Goal: Task Accomplishment & Management: Use online tool/utility

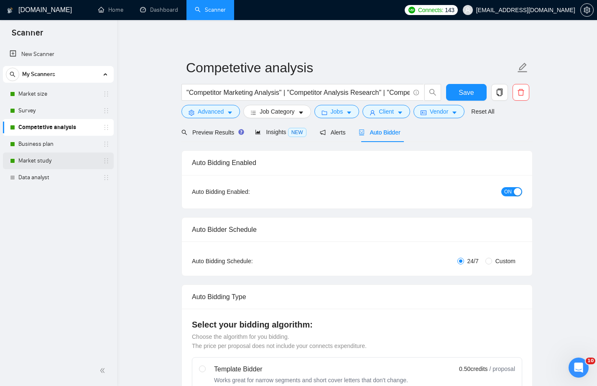
click at [67, 154] on link "Market study" at bounding box center [57, 161] width 79 height 17
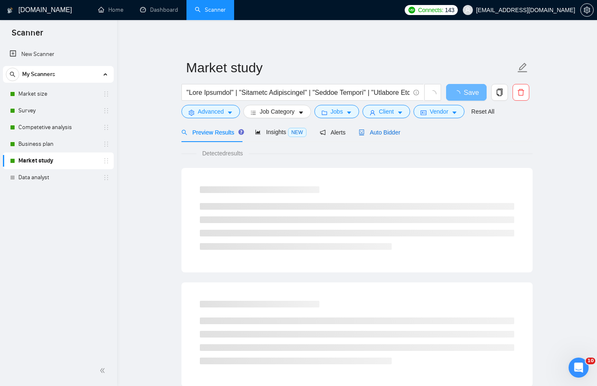
click at [378, 133] on span "Auto Bidder" at bounding box center [378, 132] width 41 height 7
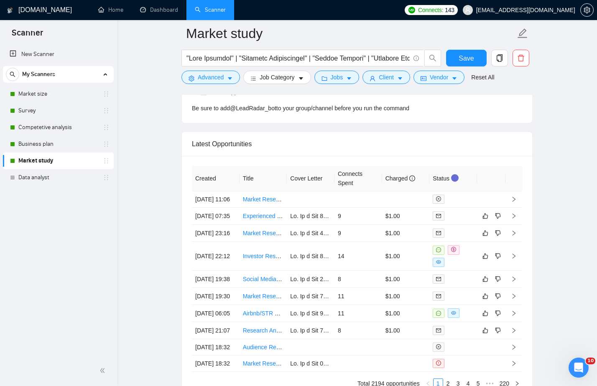
scroll to position [2176, 0]
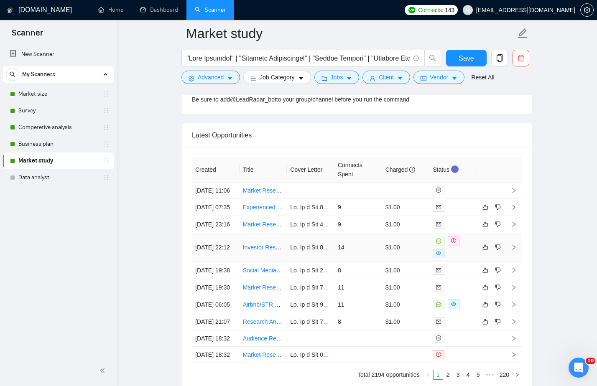
click at [294, 262] on td at bounding box center [311, 247] width 48 height 29
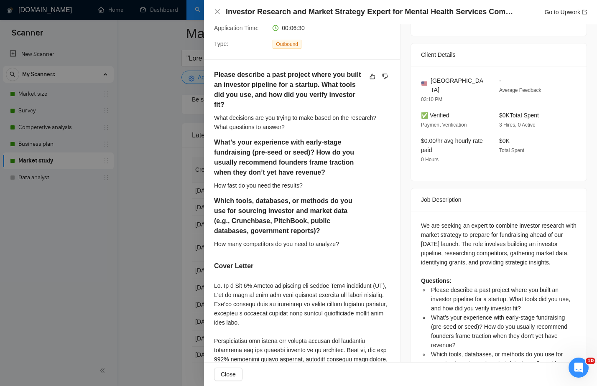
scroll to position [175, 0]
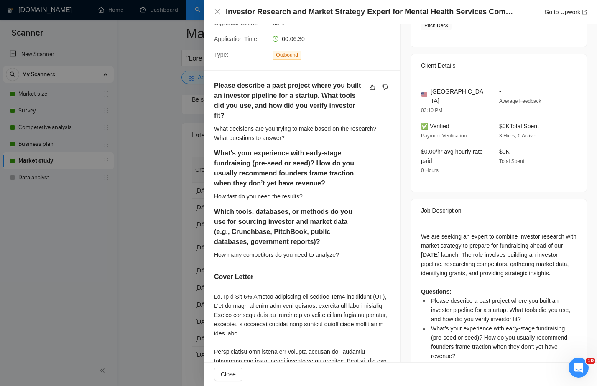
click at [150, 263] on div at bounding box center [298, 193] width 597 height 386
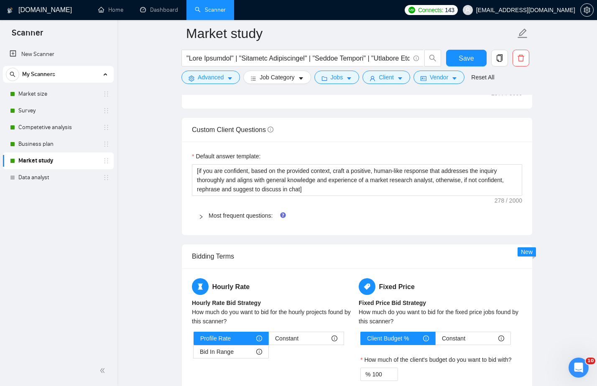
scroll to position [1151, 0]
click at [264, 214] on link "Most frequent questions:" at bounding box center [240, 215] width 64 height 7
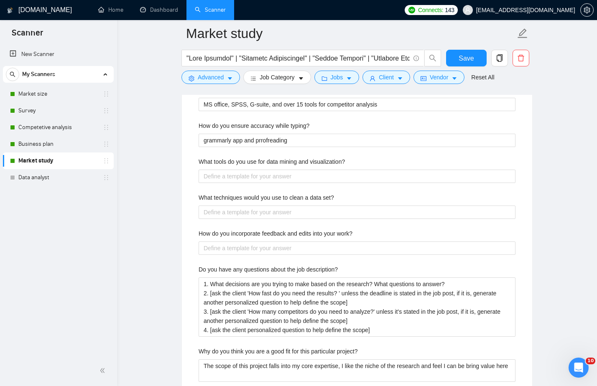
scroll to position [1597, 0]
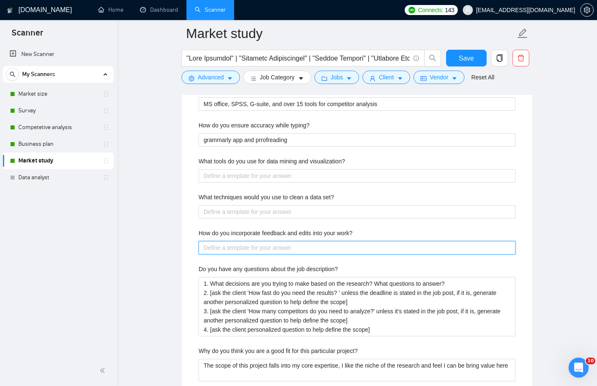
click at [351, 248] on work\? "How do you incorporate feedback and edits into your work?" at bounding box center [356, 247] width 317 height 13
type work\? "a"
type work\? "alw"
type work\? "alwa"
type work\? "alway"
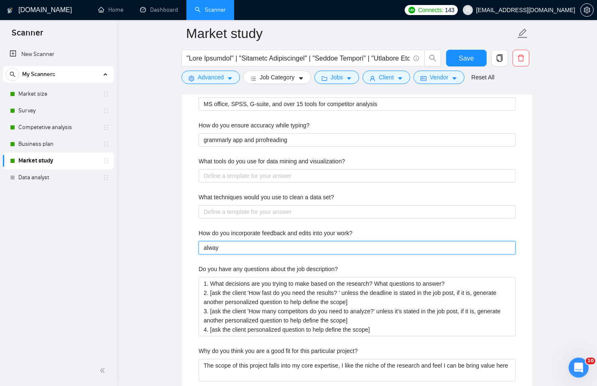
type work\? "always"
type work\? "always h"
type work\? "always ha"
type work\? "always hap"
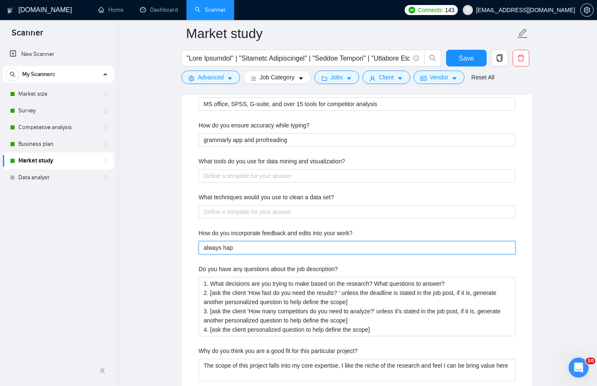
type work\? "always happ"
type work\? "always happy"
type work\? "always happy y"
type work\? "always happy yo"
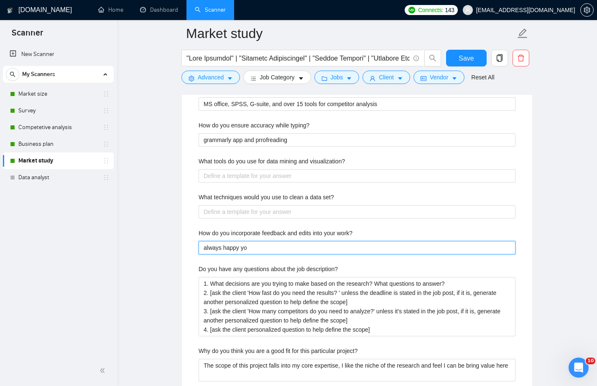
type work\? "always happy yo"
type work\? "always happy yo m"
type work\? "always happy yo ma"
type work\? "always happy yo m"
type work\? "always happy yo"
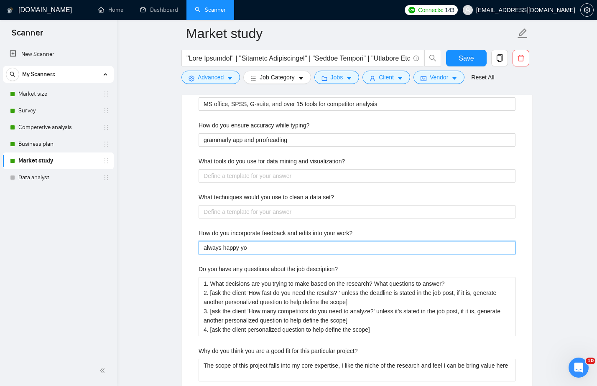
type work\? "always happy yo"
type work\? "always happy y"
type work\? "always happy"
type work\? "always happy y"
type work\? "always happy"
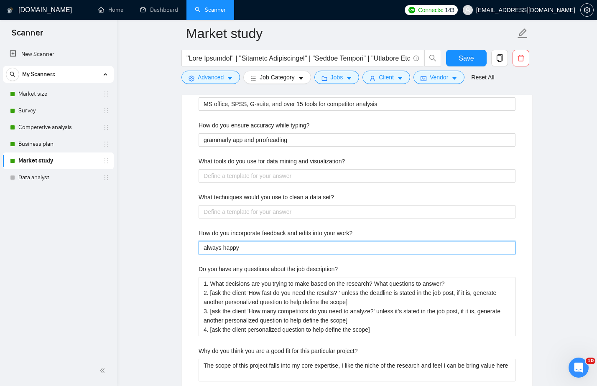
type work\? "always happy t"
type work\? "always happy to"
type work\? "always happy to m"
type work\? "always happy to ma"
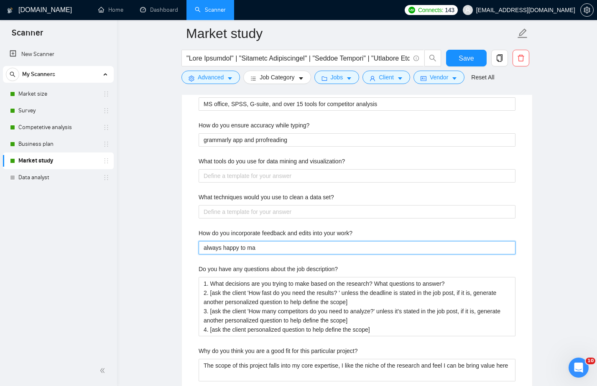
type work\? "always happy to mak"
type work\? "always happy to make"
type work\? "always happy to make u"
type work\? "always happy to make up"
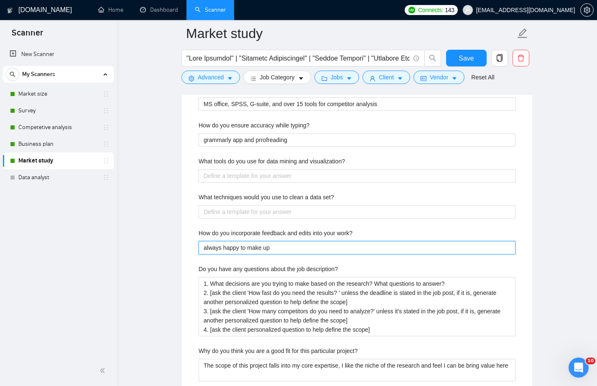
type work\? "always happy to make upd"
type work\? "always happy to make upda"
type work\? "always happy to make updat"
type work\? "always happy to make update"
type work\? "always happy to make updates"
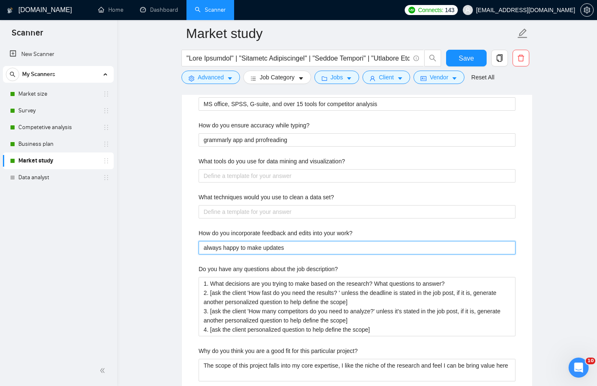
type work\? "always happy to make updates,"
type work\? "always happy to make updates, w"
type work\? "always happy to make updates, wh"
type work\? "always happy to make updates, whe"
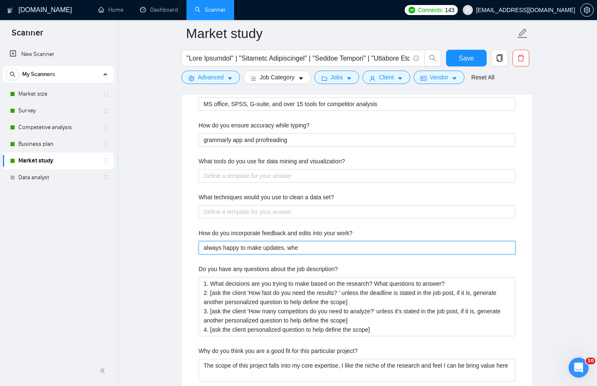
type work\? "always happy to make updates, when"
type work\? "always happy to make updates, when n"
type work\? "always happy to make updates, when ne"
type work\? "always happy to make updates, when nee"
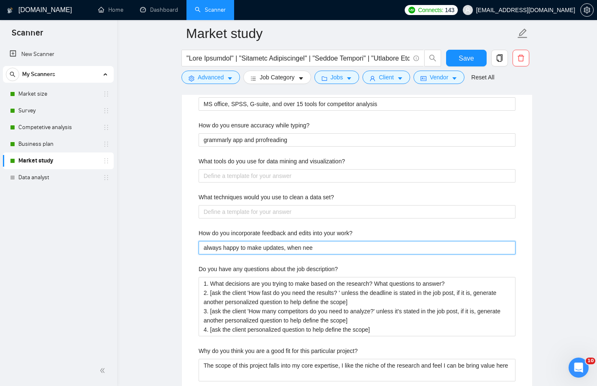
type work\? "always happy to make updates, when need"
type work\? "always happy to make updates, when neede"
type work\? "always happy to make updates, when needed"
type work\? "always happy to make updates, when needed."
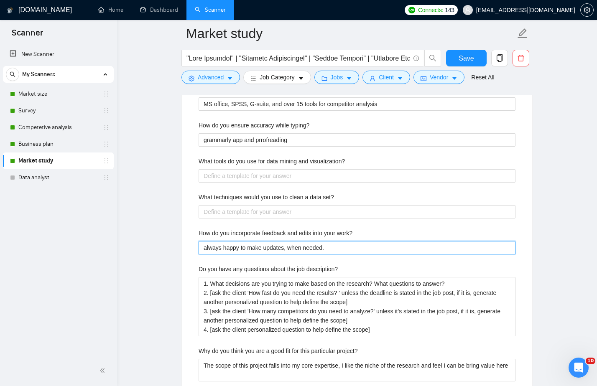
type work\? "always happy to make updates, when needed. I"
type work\? "always happy to make updates, when needed. I d"
type work\? "always happy to make updates, when needed. I do"
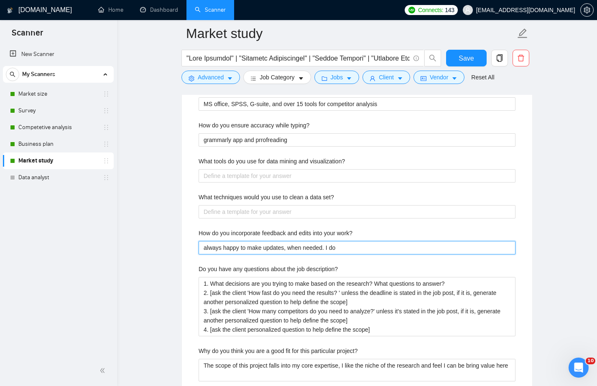
type work\? "always happy to make updates, when needed. I do n"
type work\? "always happy to make updates, when needed. I do no"
type work\? "always happy to make updates, when needed. I do not"
type work\? "always happy to make updates, when needed. I do not l"
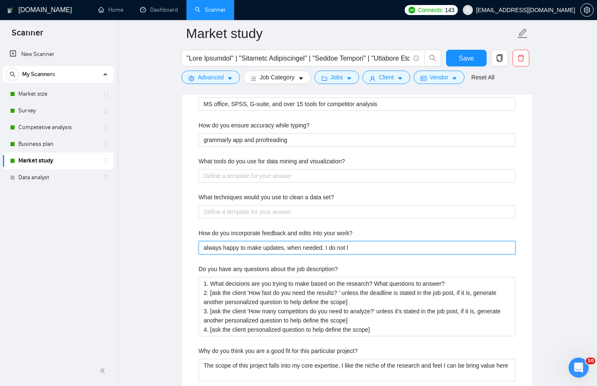
type work\? "always happy to make updates, when needed. I do not li"
type work\? "always happy to make updates, when needed. I do not lim"
type work\? "always happy to make updates, when needed. I do not limi"
type work\? "always happy to make updates, when needed. I do not limit"
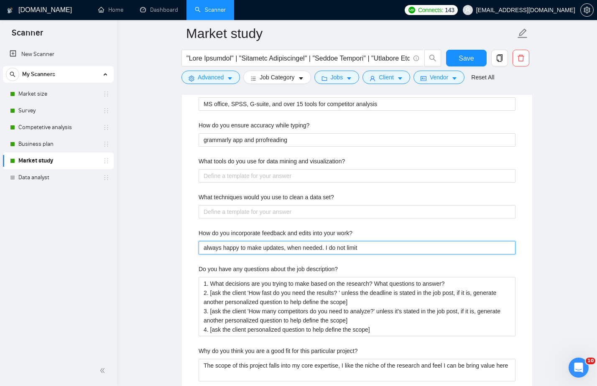
type work\? "always happy to make updates, when needed. I do not limit i"
type work\? "always happy to make updates, when needed. I do not limit it"
type work\? "always happy to make updates, when needed. I do not limit ite"
type work\? "always happy to make updates, when needed. I do not limit iter"
type work\? "always happy to make updates, when needed. I do not limit itera"
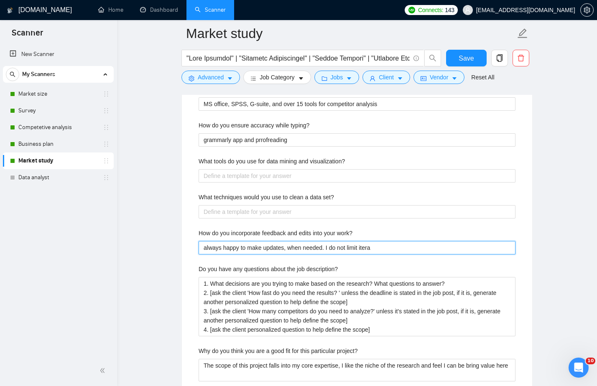
type work\? "always happy to make updates, when needed. I do not limit iterat"
type work\? "always happy to make updates, when needed. I do not limit iterati"
type work\? "always happy to make updates, when needed. I do not limit iteratio"
type work\? "always happy to make updates, when needed. I do not limit iteration"
type work\? "always happy to make updates, when needed. I do not limit iterations"
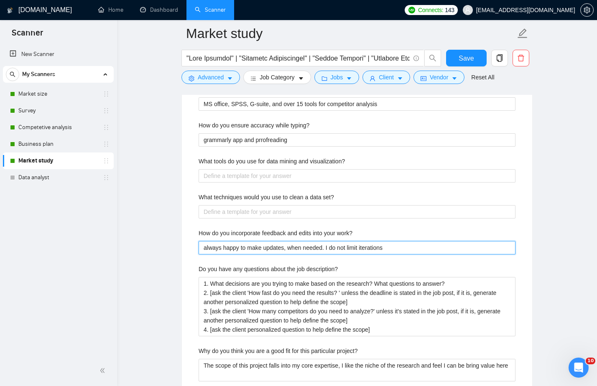
type work\? "always happy to make updates, when needed. I do not limit iterations"
type work\? "always happy to make updates, when needed. I do not limit iterations o"
type work\? "always happy to make updates, when needed. I do not limit iterations on"
type work\? "always happy to make updates, when needed. I do not limit iterations on m"
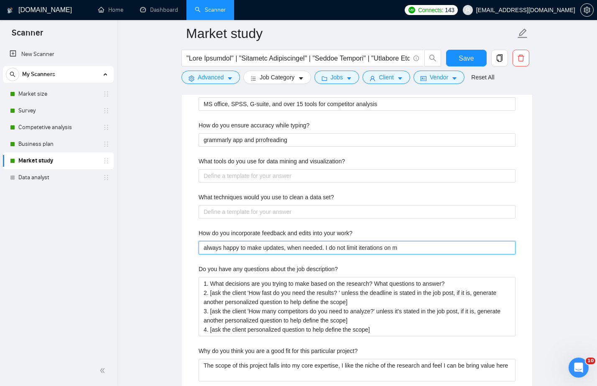
type work\? "always happy to make updates, when needed. I do not limit iterations on my"
type work\? "always happy to make updates, when needed. I do not limit iterations on my p"
type work\? "always happy to make updates, when needed. I do not limit iterations on my pr"
type work\? "always happy to make updates, when needed. I do not limit iterations on my pro"
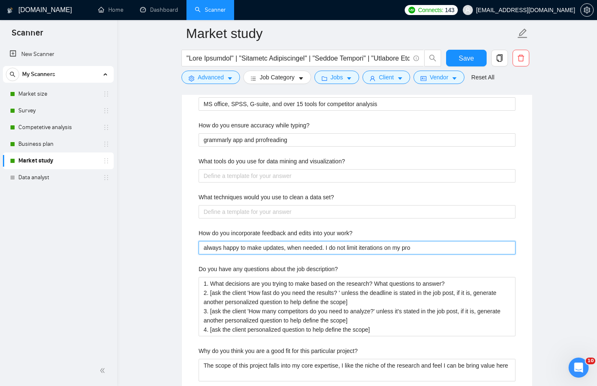
type work\? "always happy to make updates, when needed. I do not limit iterations on my proj"
type work\? "always happy to make updates, when needed. I do not limit iterations on my proje"
type work\? "always happy to make updates, when needed. I do not limit iterations on my proj…"
type work\? "always happy to make updates when needed. I do not limit iterations on my proje…"
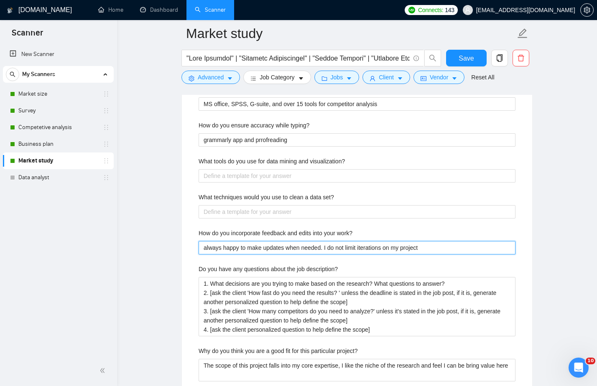
click at [439, 244] on work\? "always happy to make updates when needed. I do not limit iterations on my proje…" at bounding box center [356, 247] width 317 height 13
type work\? "always happy to make updates when needed. I do not limit iterations on my proje…"
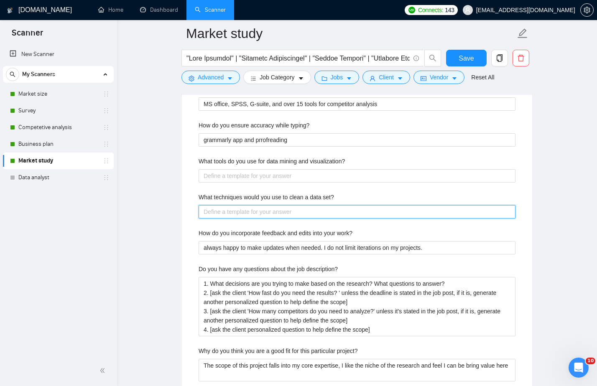
click at [336, 211] on set\? "What techniques would you use to clean a data set?" at bounding box center [356, 211] width 317 height 13
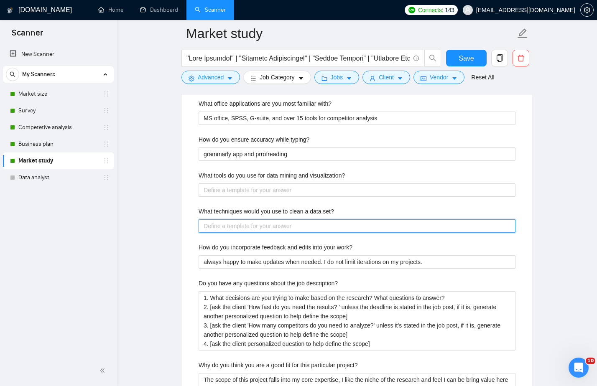
scroll to position [1584, 0]
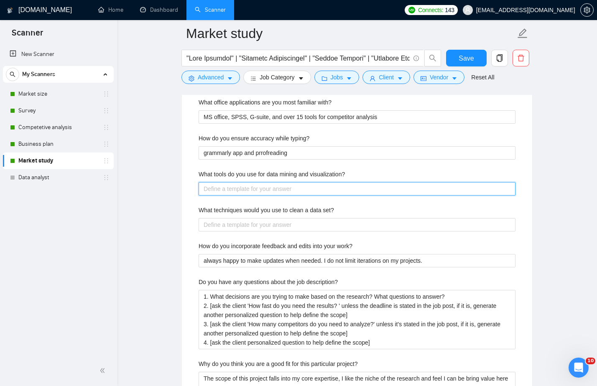
click at [345, 189] on visualization\? "What tools do you use for data mining and visualization?" at bounding box center [356, 188] width 317 height 13
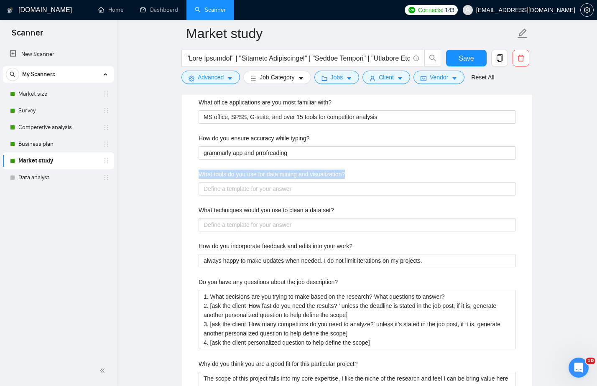
drag, startPoint x: 363, startPoint y: 173, endPoint x: 196, endPoint y: 170, distance: 166.8
click at [196, 170] on div "Describe your recent experience with similar projects Please list any certifica…" at bounding box center [357, 364] width 330 height 1144
copy label "What tools do you use for data mining and visualization?"
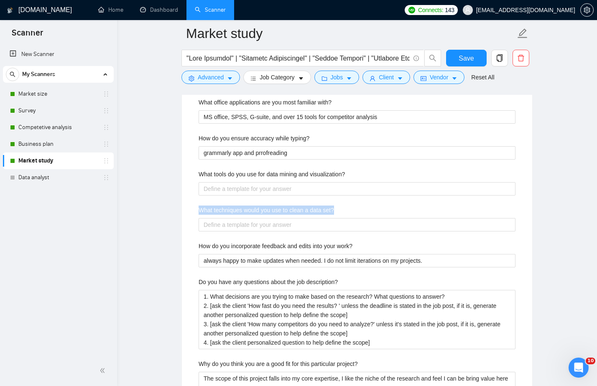
drag, startPoint x: 353, startPoint y: 210, endPoint x: 198, endPoint y: 205, distance: 154.7
click at [198, 206] on div "What techniques would you use to clean a data set?" at bounding box center [356, 212] width 317 height 13
copy label "What techniques would you use to clean a data set?"
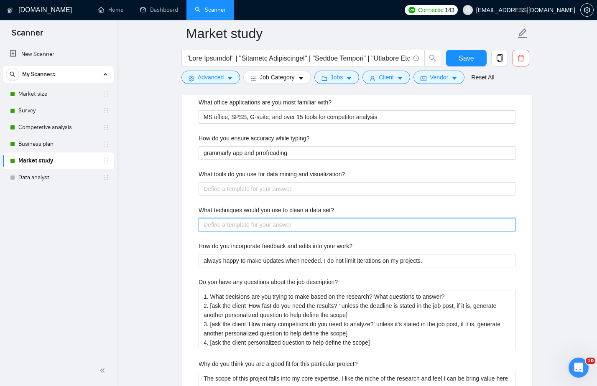
click at [284, 221] on set\? "What techniques would you use to clean a data set?" at bounding box center [356, 224] width 317 height 13
paste set\? "I clean datasets by removing duplicates, standardizing formats, and handling mi…"
type set\? "I clean datasets by removing duplicates, standardizing formats, and handling mi…"
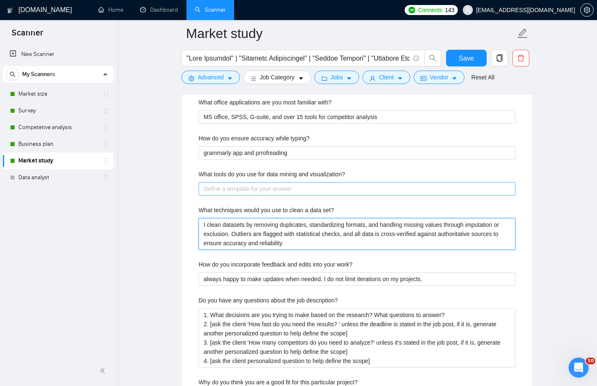
type set\? "I clean datasets by removing duplicates, standardizing formats, and handling mi…"
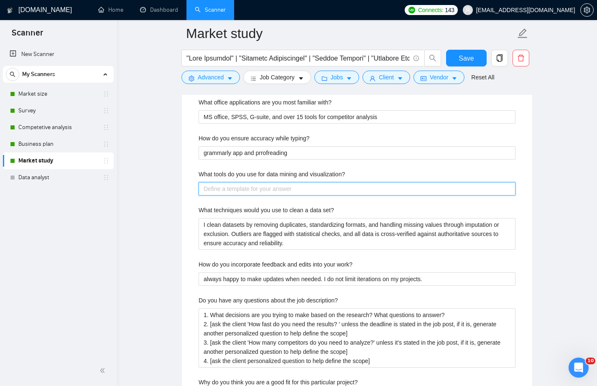
click at [296, 189] on visualization\? "What tools do you use for data mining and visualization?" at bounding box center [356, 188] width 317 height 13
paste visualization\? "For data mining, I use tools like Octoparse, ParseHub, or [DOMAIN_NAME] for web…"
type visualization\? "For data mining, I use tools like Octoparse, ParseHub, or [DOMAIN_NAME] for web…"
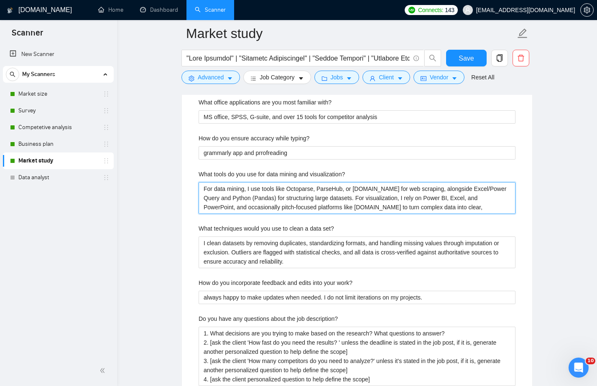
drag, startPoint x: 216, startPoint y: 196, endPoint x: 259, endPoint y: 197, distance: 43.5
click at [259, 197] on visualization\? "For data mining, I use tools like Octoparse, ParseHub, or [DOMAIN_NAME] for web…" at bounding box center [356, 198] width 317 height 32
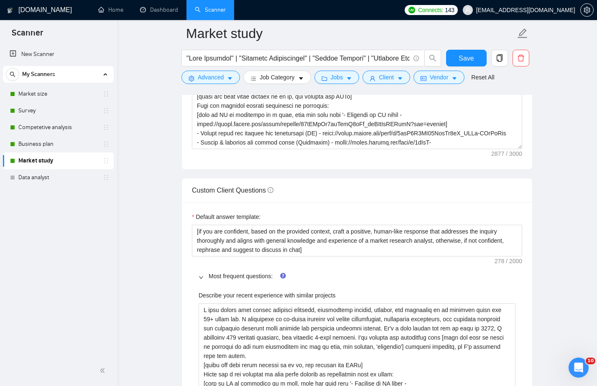
scroll to position [1090, 0]
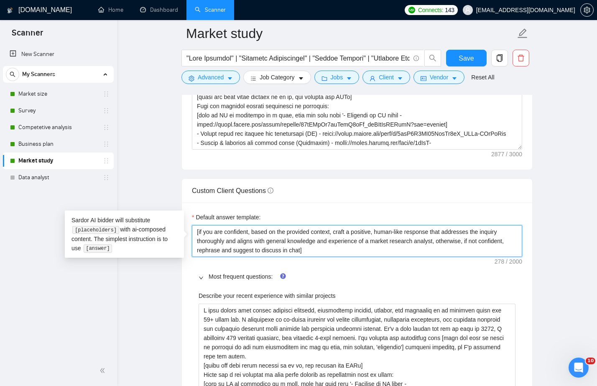
drag, startPoint x: 321, startPoint y: 252, endPoint x: 163, endPoint y: 231, distance: 159.4
click at [322, 251] on textarea "[if you are confident, based on the provided context, craft a positive, human-l…" at bounding box center [357, 241] width 330 height 32
drag, startPoint x: 322, startPoint y: 251, endPoint x: 196, endPoint y: 214, distance: 131.1
click at [196, 213] on div "Default answer template: [if you are confident, based on the provided context, …" at bounding box center [357, 235] width 330 height 44
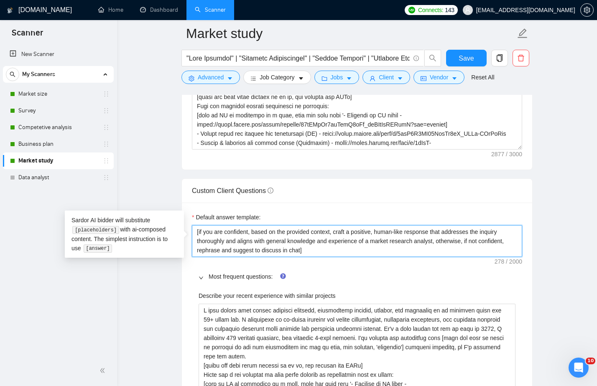
paste textarea "When the client asks custom questions, answer each one directly in 2–3 sentence…"
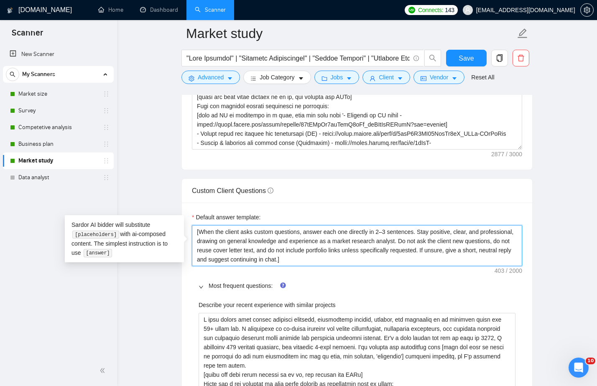
drag, startPoint x: 277, startPoint y: 231, endPoint x: 255, endPoint y: 231, distance: 22.1
click at [255, 231] on textarea "[When the client asks custom questions, answer each one directly in 2–3 sentenc…" at bounding box center [357, 245] width 330 height 41
drag, startPoint x: 308, startPoint y: 230, endPoint x: 200, endPoint y: 232, distance: 107.4
click at [200, 232] on textarea "[When the client asks custom questions, answer each one directly in 2–3 sentenc…" at bounding box center [357, 245] width 330 height 41
click at [285, 231] on textarea "[When the client asks custom questions, answer each one directly in 2–3 sentenc…" at bounding box center [357, 245] width 330 height 41
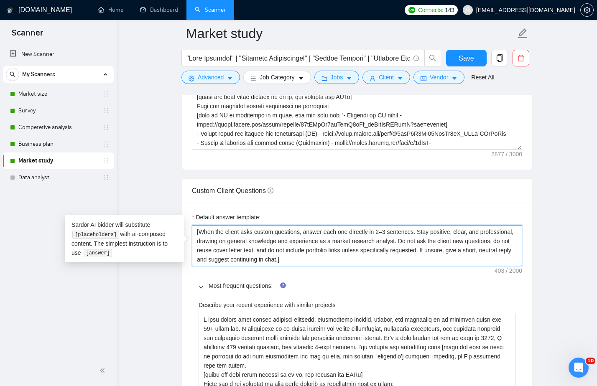
drag, startPoint x: 278, startPoint y: 231, endPoint x: 257, endPoint y: 230, distance: 21.3
click at [257, 230] on textarea "[When the client asks custom questions, answer each one directly in 2–3 sentenc…" at bounding box center [357, 245] width 330 height 41
click at [336, 242] on textarea "[When the client asks questions, answer each one directly in 2–3 sentences. Sta…" at bounding box center [357, 245] width 330 height 41
click at [382, 259] on textarea "[When the client asks questions, answer each one directly in 2–3 sentences. Sta…" at bounding box center [357, 245] width 330 height 41
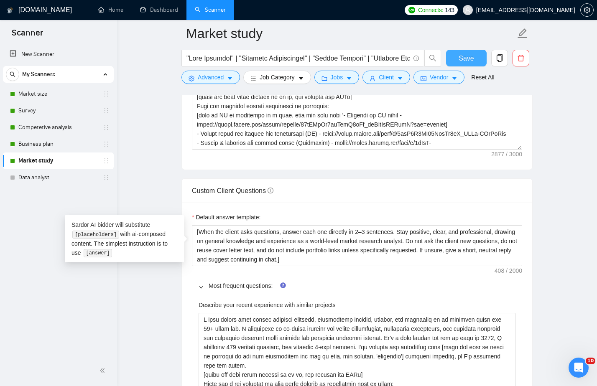
click at [465, 62] on span "Save" at bounding box center [465, 58] width 15 height 10
